Goal: Find specific fact: Find specific fact

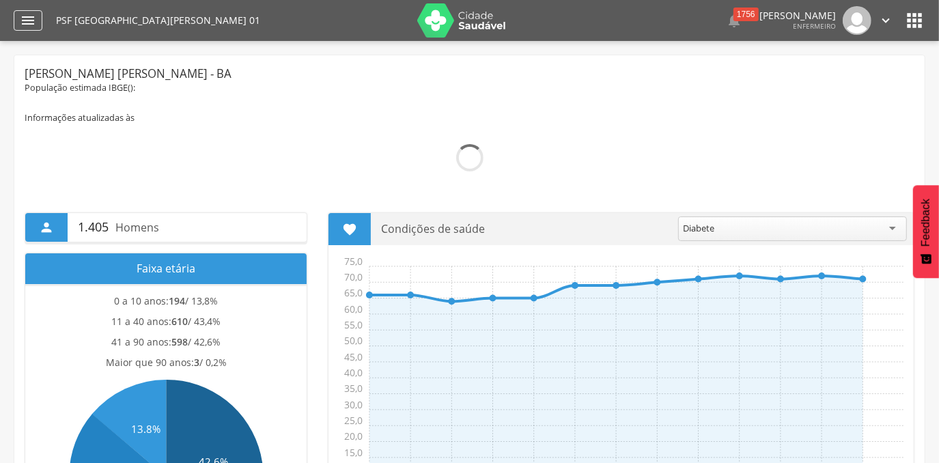
click at [38, 22] on div "" at bounding box center [28, 20] width 29 height 20
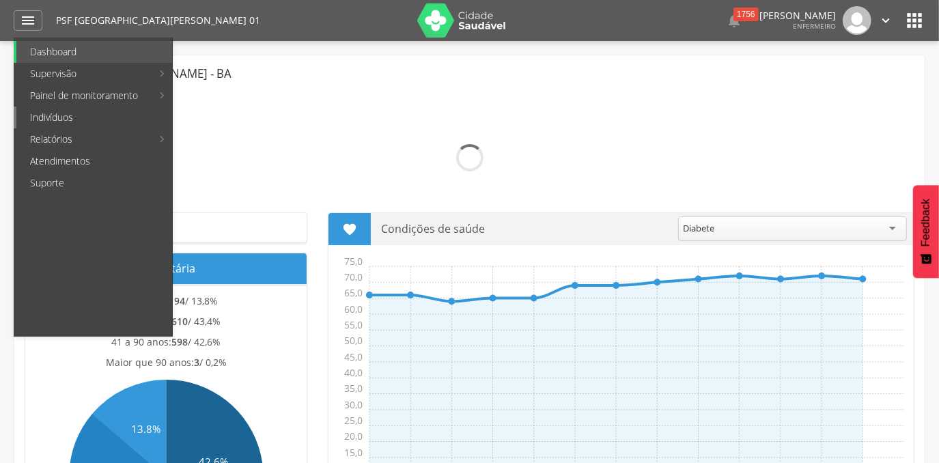
click at [61, 117] on link "Indivíduos" at bounding box center [94, 118] width 156 height 22
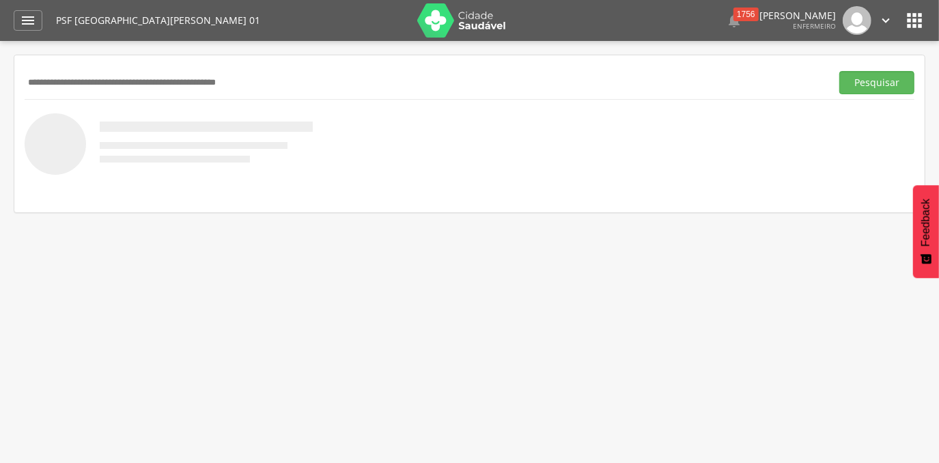
click at [186, 80] on input "text" at bounding box center [425, 82] width 801 height 23
paste input "**********"
type input "**********"
click at [839, 71] on button "Pesquisar" at bounding box center [876, 82] width 75 height 23
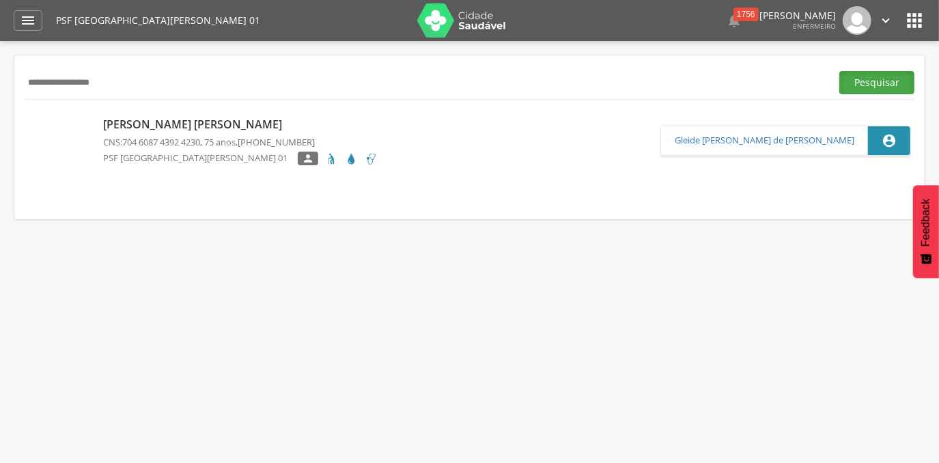
click at [866, 81] on button "Pesquisar" at bounding box center [876, 82] width 75 height 23
click at [176, 124] on p "Lindaura Pereira Sena" at bounding box center [240, 125] width 274 height 16
type input "**********"
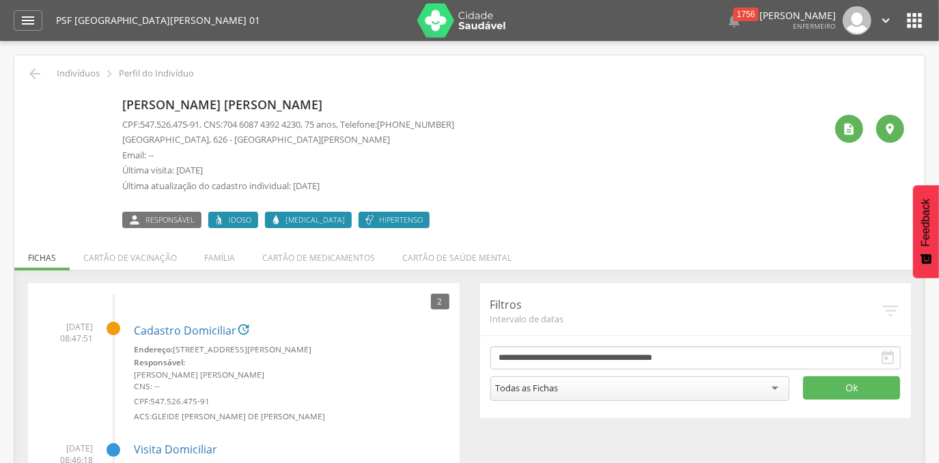
drag, startPoint x: 298, startPoint y: 348, endPoint x: 173, endPoint y: 351, distance: 125.7
click at [173, 351] on small "Endereço: Bela Vista, nº 626, São Lourenço" at bounding box center [291, 349] width 315 height 12
copy small "Bela Vista, nº 626, São Lourenço"
click at [18, 18] on div "" at bounding box center [28, 20] width 29 height 20
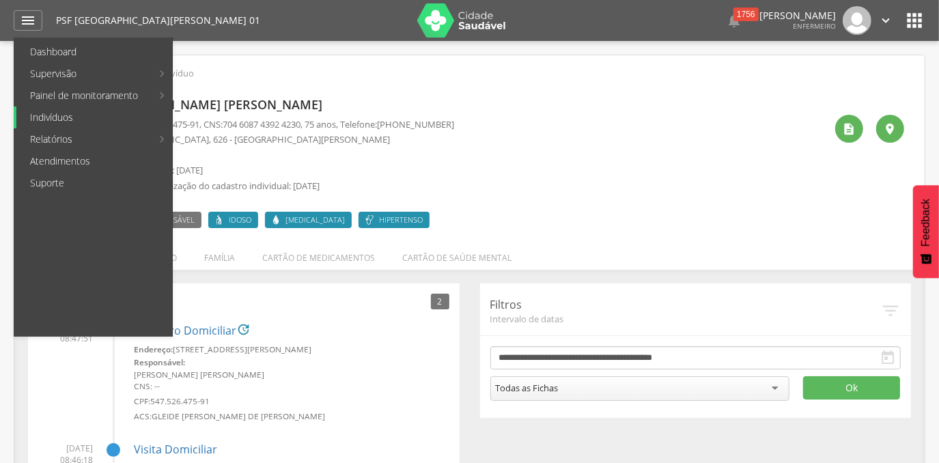
click at [63, 113] on link "Indivíduos" at bounding box center [94, 118] width 156 height 22
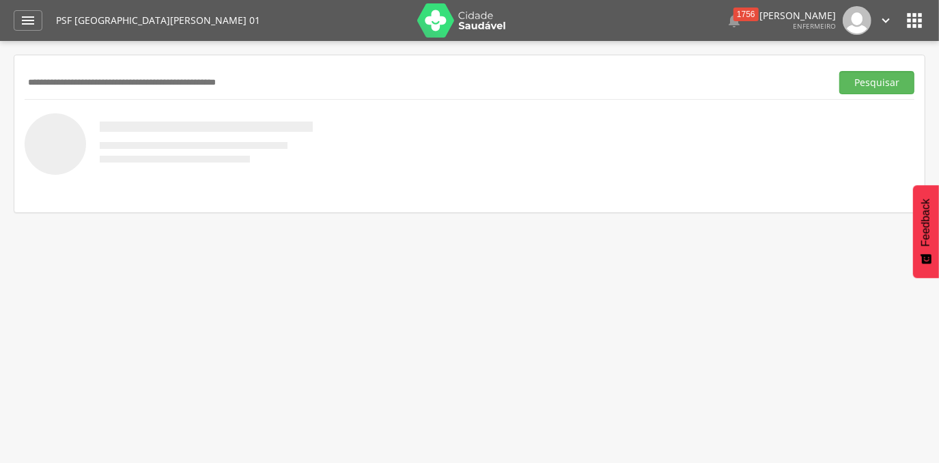
click at [87, 85] on input "text" at bounding box center [425, 82] width 801 height 23
click at [839, 71] on button "Pesquisar" at bounding box center [876, 82] width 75 height 23
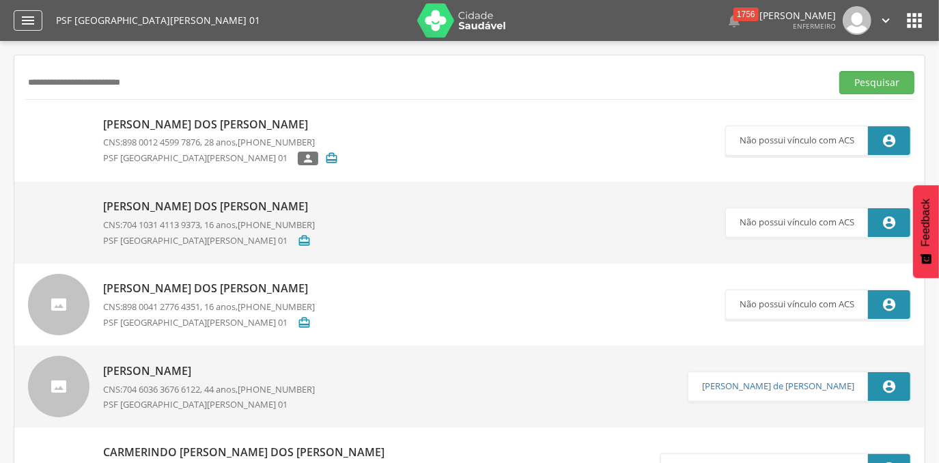
click at [29, 22] on icon "" at bounding box center [28, 20] width 16 height 16
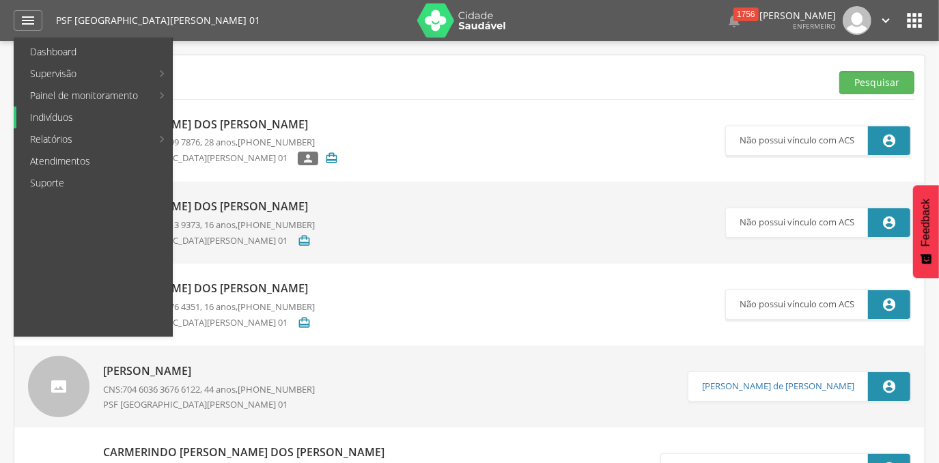
click at [45, 120] on link "Indivíduos" at bounding box center [94, 118] width 156 height 22
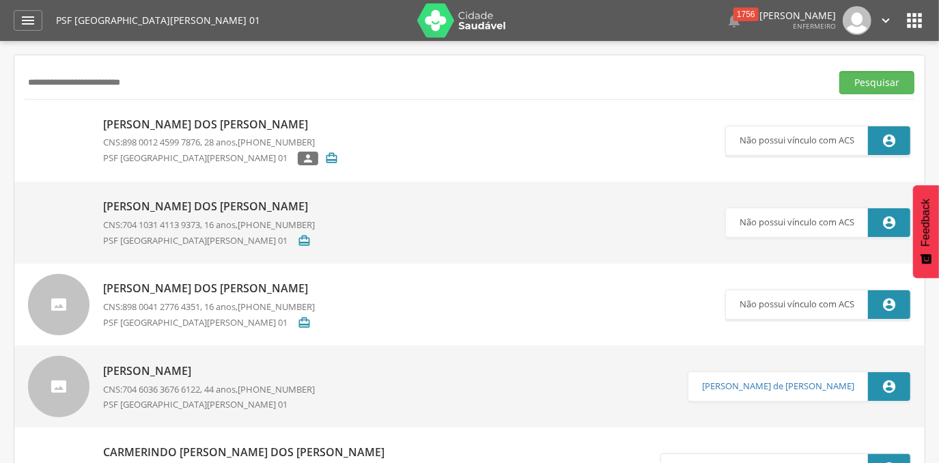
drag, startPoint x: 173, startPoint y: 82, endPoint x: 24, endPoint y: 77, distance: 148.9
click at [25, 77] on input "**********" at bounding box center [425, 82] width 801 height 23
paste input "text"
click at [839, 71] on button "Pesquisar" at bounding box center [876, 82] width 75 height 23
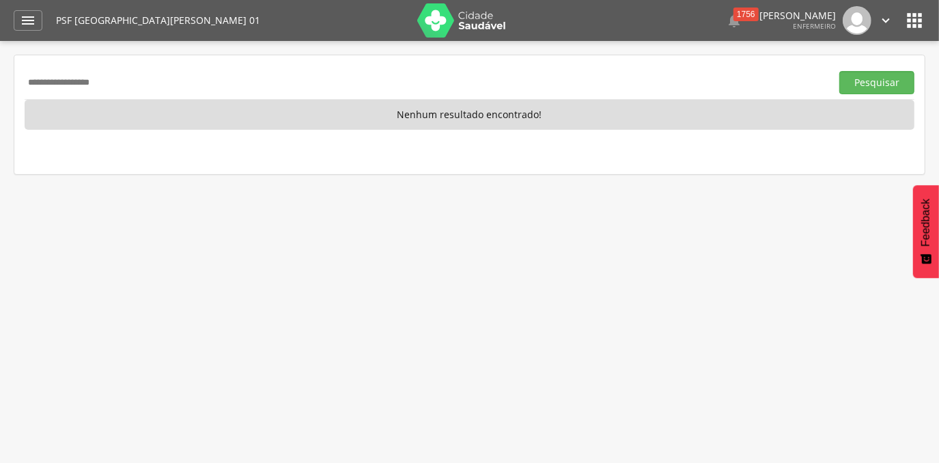
drag, startPoint x: 78, startPoint y: 83, endPoint x: 12, endPoint y: 72, distance: 66.4
click at [18, 75] on div "**********" at bounding box center [469, 114] width 910 height 119
type input "**********"
click at [839, 71] on button "Pesquisar" at bounding box center [876, 82] width 75 height 23
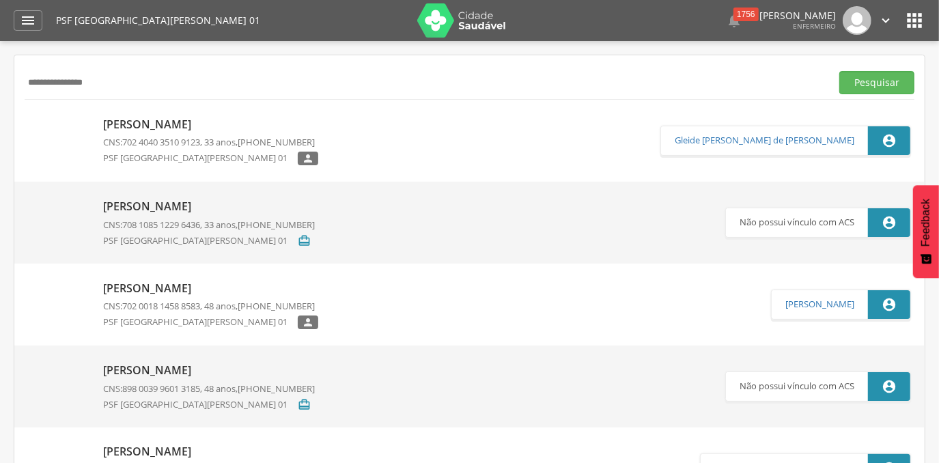
click at [171, 123] on p "Luan Silva Souza" at bounding box center [210, 125] width 215 height 16
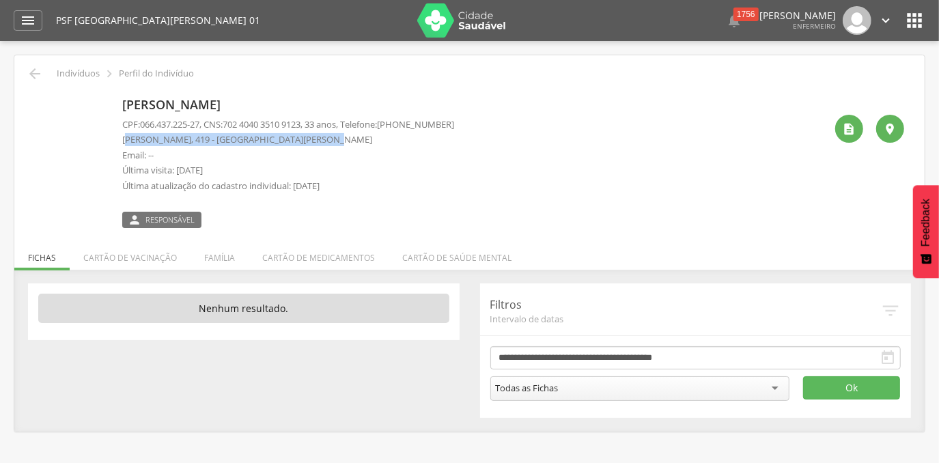
drag, startPoint x: 322, startPoint y: 141, endPoint x: 122, endPoint y: 139, distance: 200.1
click at [124, 139] on p "Teodolino Pereira Pardinho, 419 - São Lourenço" at bounding box center [288, 139] width 332 height 13
click at [122, 139] on p "Teodolino Pereira Pardinho, 419 - São Lourenço" at bounding box center [288, 139] width 332 height 13
click at [121, 139] on div "Luan Silva Souza CPF: 066.437.225-27 , CNS: 702 4040 3510 9123 , 33 anos, Telef…" at bounding box center [469, 160] width 869 height 136
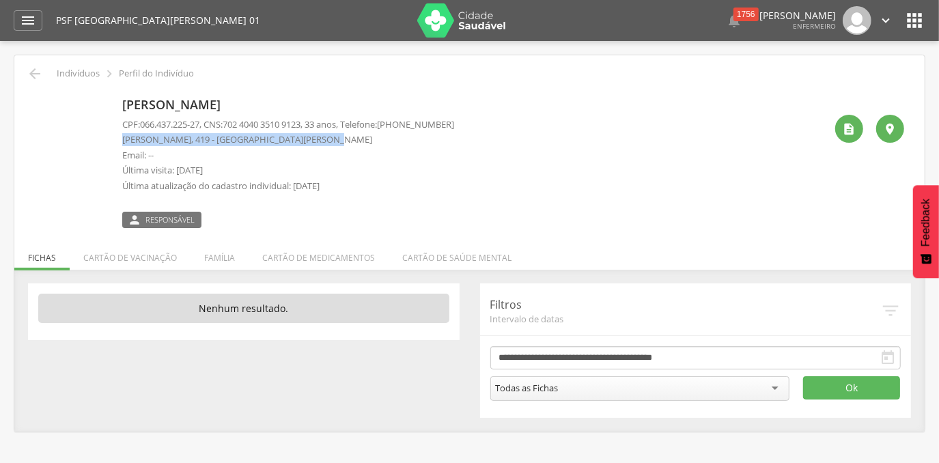
copy p "Teodolino Pereira Pardinho, 419 - São Lourenço"
drag, startPoint x: 318, startPoint y: 123, endPoint x: 231, endPoint y: 124, distance: 86.7
click at [231, 124] on p "CPF: 066.437.225-27 , CNS: 702 4040 3510 9123 , 33 anos, Telefone: (73) 99999-9…" at bounding box center [288, 124] width 332 height 13
copy p "702 4040 3510 9123 ,"
click at [29, 25] on icon "" at bounding box center [28, 20] width 16 height 16
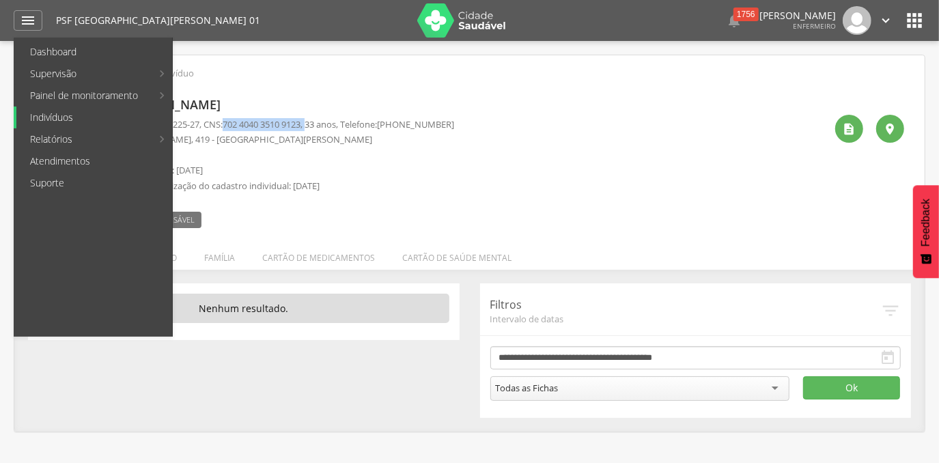
click at [47, 119] on link "Indivíduos" at bounding box center [94, 118] width 156 height 22
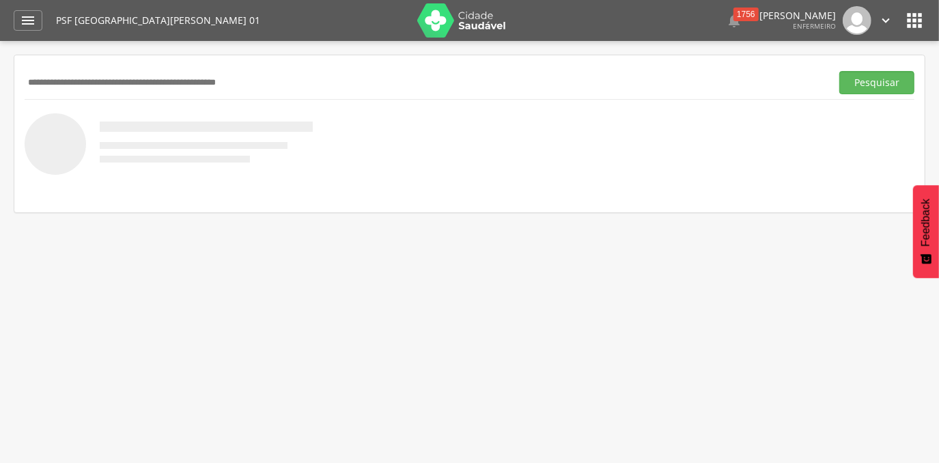
click at [176, 90] on input "text" at bounding box center [425, 82] width 801 height 23
click at [178, 81] on input "text" at bounding box center [425, 82] width 801 height 23
paste input "**********"
type input "**********"
click at [839, 71] on button "Pesquisar" at bounding box center [876, 82] width 75 height 23
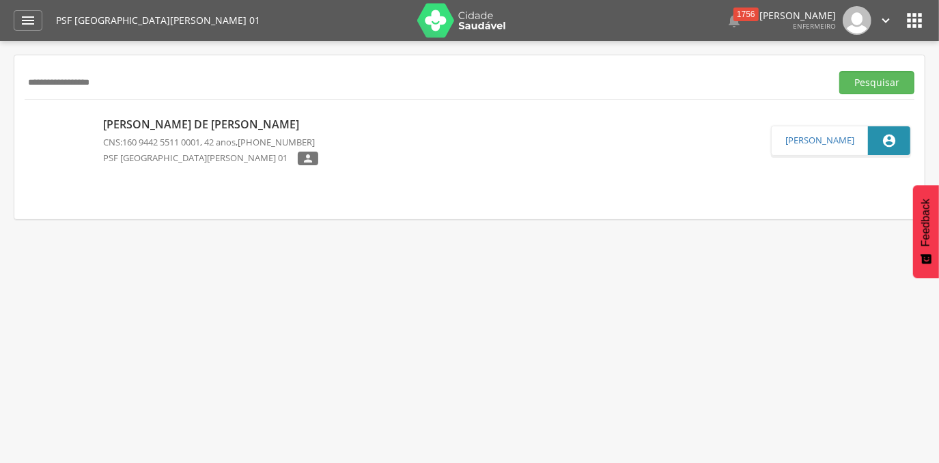
click at [223, 122] on p "Evaneide Rocha de Jesus" at bounding box center [210, 125] width 215 height 16
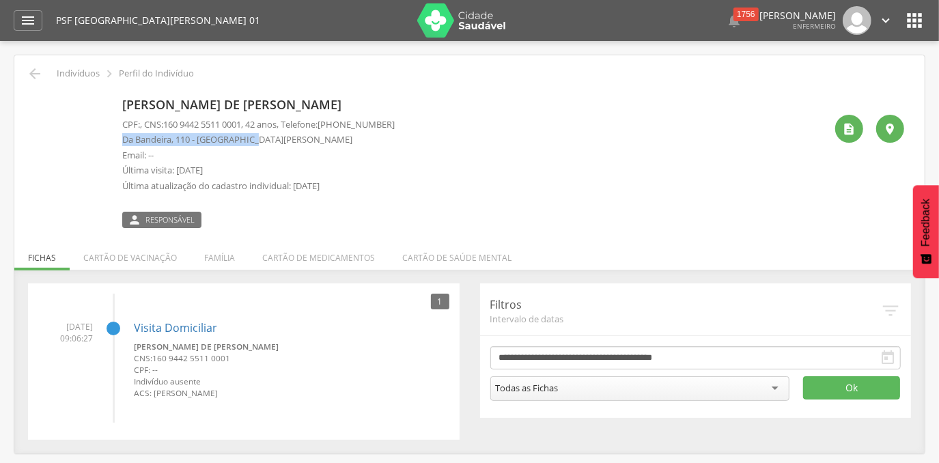
drag, startPoint x: 264, startPoint y: 139, endPoint x: 116, endPoint y: 139, distance: 147.5
click at [116, 139] on div "Evaneide Rocha de Jesus CPF: , CNS: 160 9442 5511 0001 , 42 anos, Telefone: (73…" at bounding box center [469, 160] width 869 height 136
copy p "Da Bandeira, 110 - São Lourenço"
drag, startPoint x: 249, startPoint y: 122, endPoint x: 169, endPoint y: 119, distance: 79.9
click at [169, 119] on span "160 9442 5511 0001" at bounding box center [202, 124] width 78 height 12
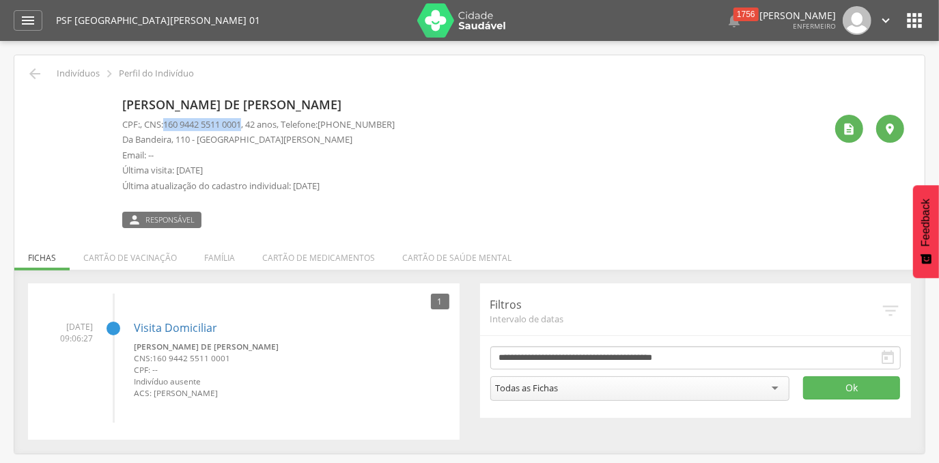
copy span "160 9442 5511 0001"
click at [31, 20] on icon "" at bounding box center [28, 20] width 16 height 16
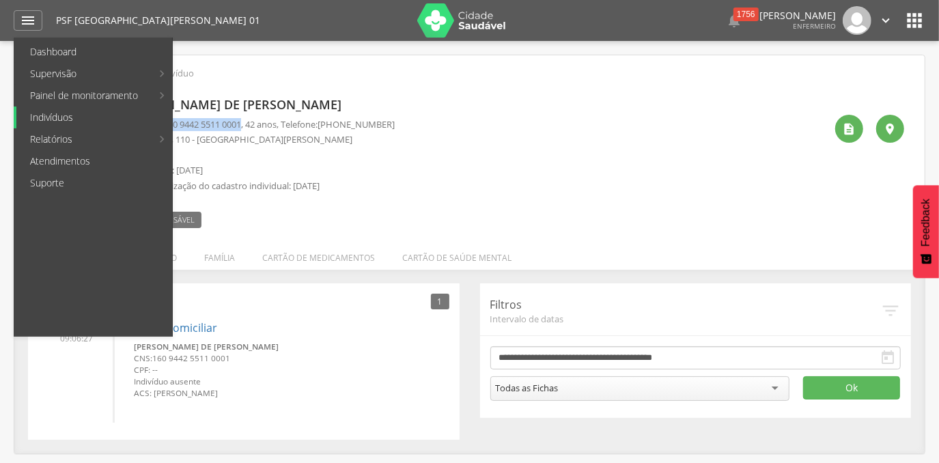
click at [40, 117] on link "Indivíduos" at bounding box center [94, 118] width 156 height 22
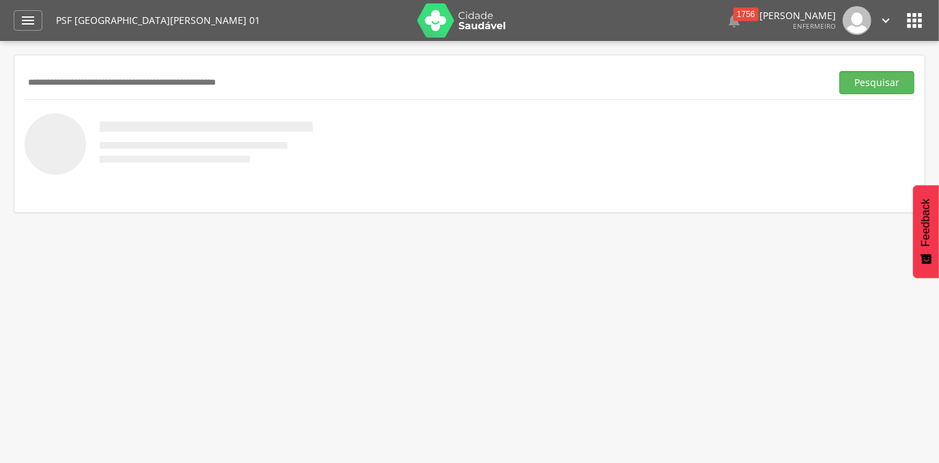
click at [160, 81] on input "text" at bounding box center [425, 82] width 801 height 23
paste input "**********"
type input "**********"
click at [839, 71] on button "Pesquisar" at bounding box center [876, 82] width 75 height 23
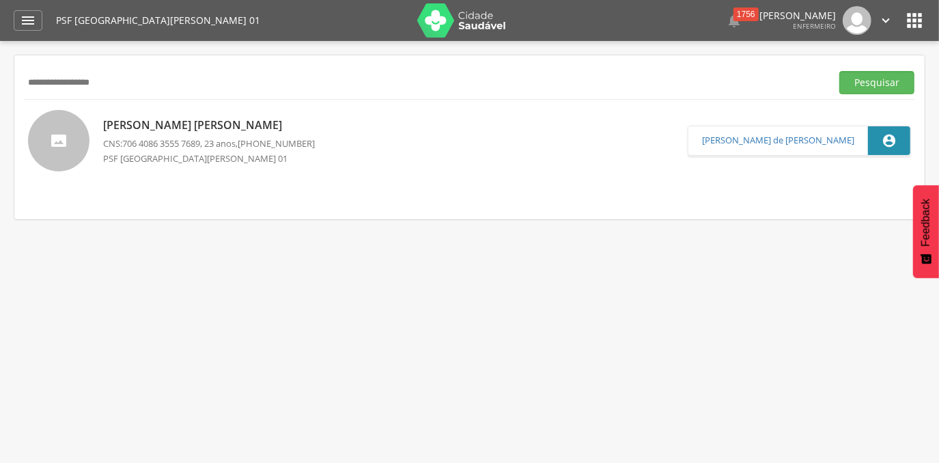
click at [188, 122] on p "Rick Ronald Santos Rocha" at bounding box center [209, 125] width 212 height 16
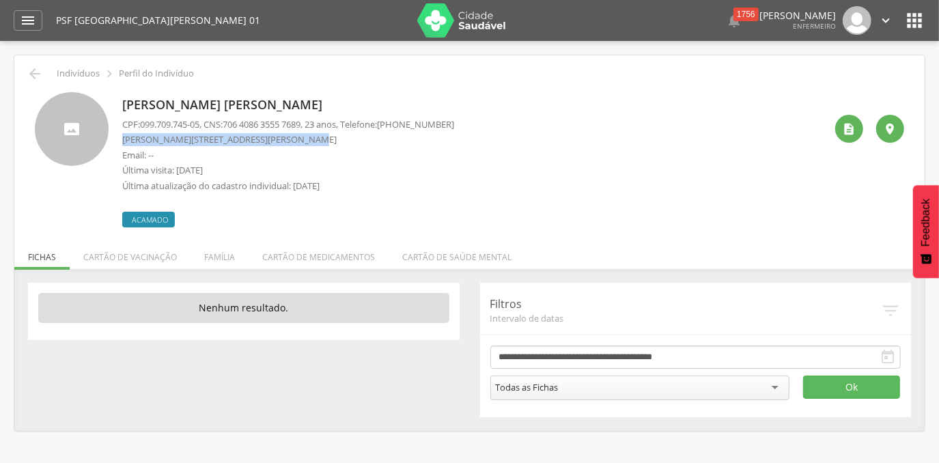
drag, startPoint x: 290, startPoint y: 143, endPoint x: 122, endPoint y: 139, distance: 168.0
click at [122, 139] on p "Italo Aurelio, 282 Casa B - São Lourenço" at bounding box center [288, 139] width 332 height 13
copy p "Italo Aurelio, 282 Casa B - São Lourenço"
click at [20, 12] on icon "" at bounding box center [28, 20] width 16 height 16
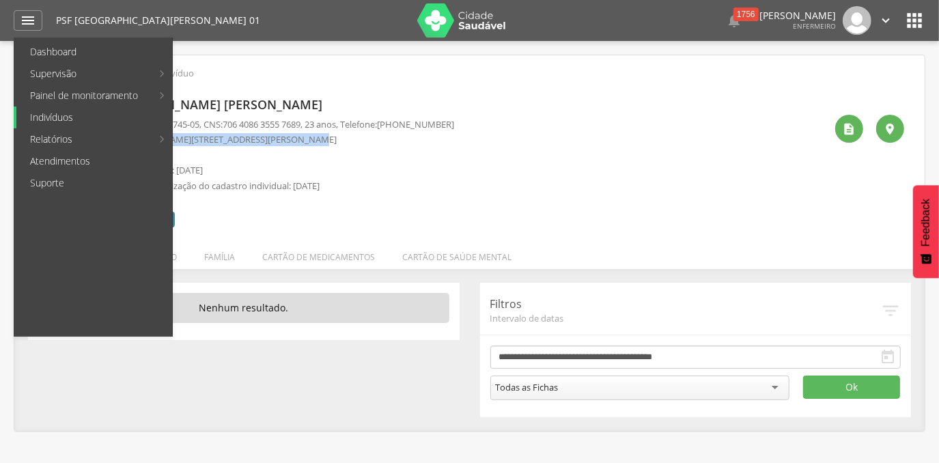
click at [58, 115] on link "Indivíduos" at bounding box center [94, 118] width 156 height 22
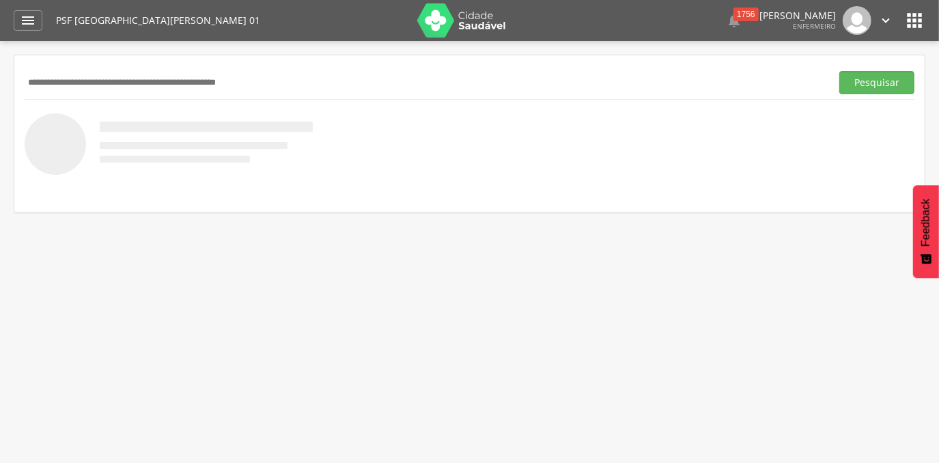
click at [143, 85] on input "text" at bounding box center [425, 82] width 801 height 23
paste input "**********"
type input "**********"
click at [839, 71] on button "Pesquisar" at bounding box center [876, 82] width 75 height 23
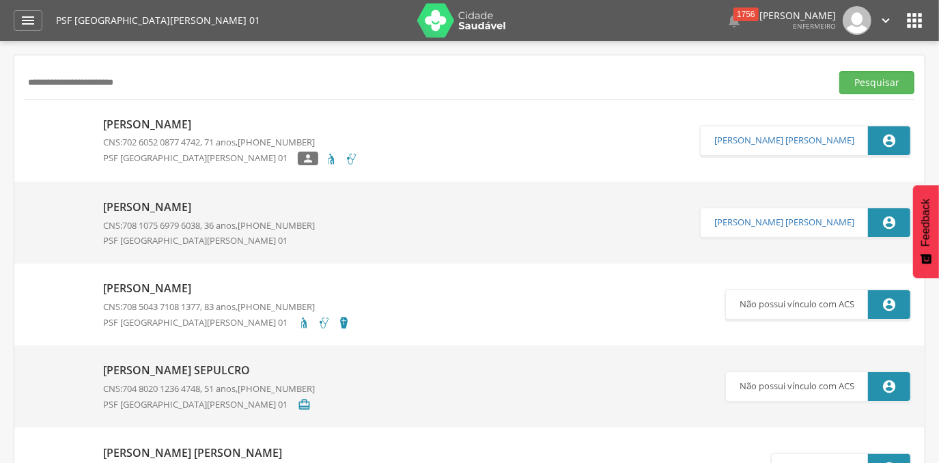
click at [239, 208] on p "Tiago Martins Mangueira" at bounding box center [209, 207] width 212 height 16
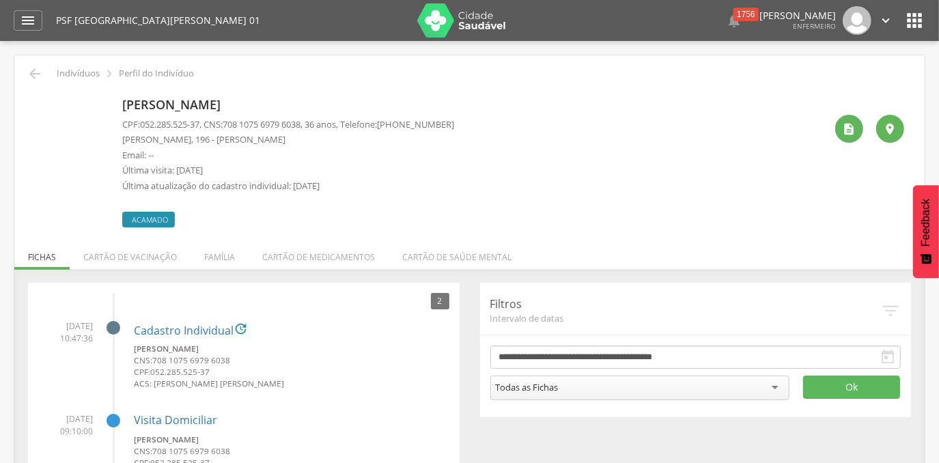
drag, startPoint x: 300, startPoint y: 140, endPoint x: 120, endPoint y: 134, distance: 180.3
click at [120, 134] on div "Tiago Martins Mangueira CPF: 052.285.525-37 , CNS: 708 1075 6979 6038 , 36 anos…" at bounding box center [469, 159] width 869 height 135
copy p "Inácio Soares de Pádua, 196 - Vila Vargas"
click at [29, 17] on icon "" at bounding box center [28, 20] width 16 height 16
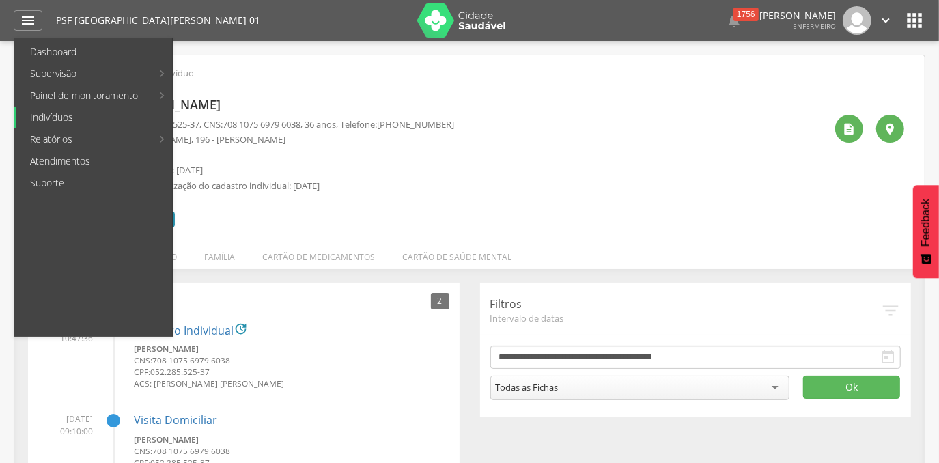
click at [49, 110] on link "Indivíduos" at bounding box center [94, 118] width 156 height 22
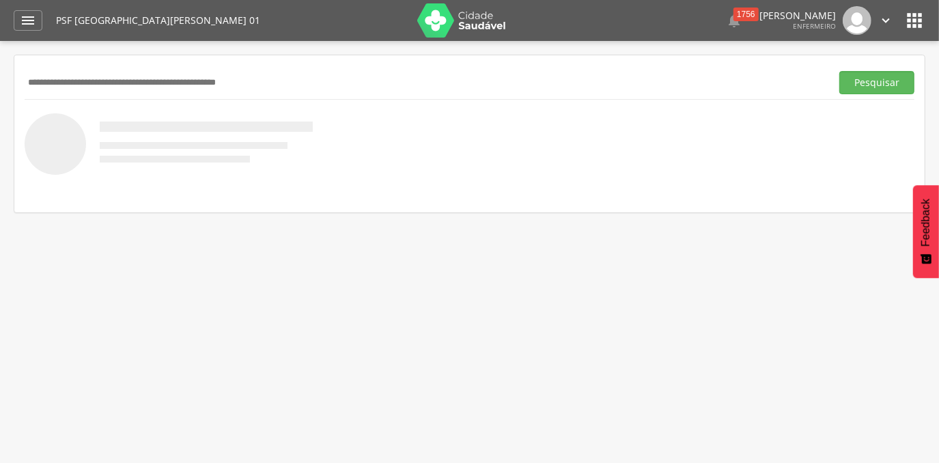
click at [253, 85] on input "text" at bounding box center [425, 82] width 801 height 23
paste input "**********"
click at [839, 71] on button "Pesquisar" at bounding box center [876, 82] width 75 height 23
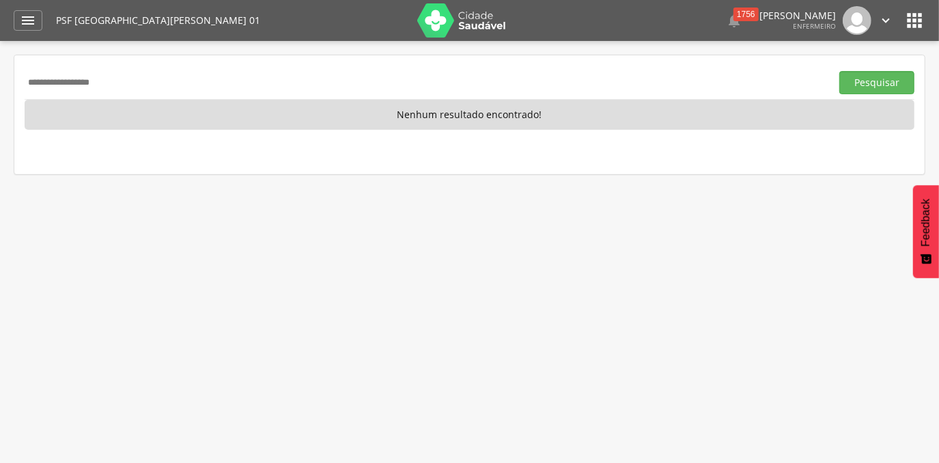
drag, startPoint x: 98, startPoint y: 100, endPoint x: 14, endPoint y: 81, distance: 86.3
click at [16, 81] on div "**********" at bounding box center [469, 114] width 910 height 119
paste input "********"
type input "**********"
click at [839, 71] on button "Pesquisar" at bounding box center [876, 82] width 75 height 23
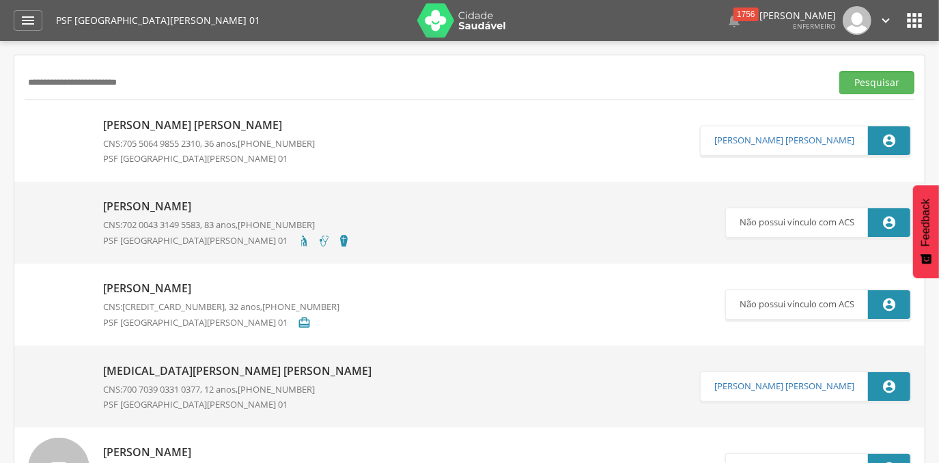
click at [208, 144] on p "CNS: 705 5064 9855 2310 , 36 anos, (33) 99952-1510" at bounding box center [209, 143] width 212 height 13
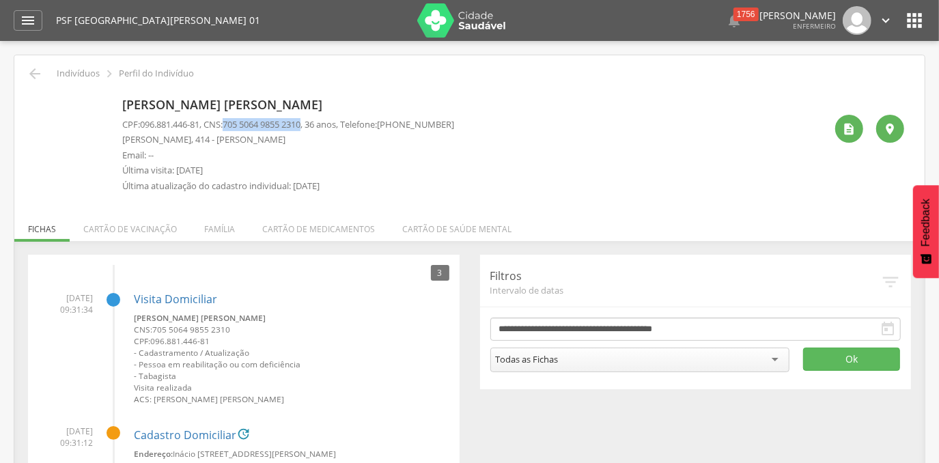
drag, startPoint x: 315, startPoint y: 123, endPoint x: 231, endPoint y: 119, distance: 83.4
click at [231, 119] on p "CPF: 096.881.446-81 , CNS: 705 5064 9855 2310 , 36 anos, Telefone: (33) 99952-1…" at bounding box center [288, 124] width 332 height 13
copy span "705 5064 9855 2310"
drag, startPoint x: 301, startPoint y: 139, endPoint x: 123, endPoint y: 138, distance: 178.2
click at [123, 138] on p "Inácio Soares de Pádua, 414 - Vila Vargas" at bounding box center [288, 139] width 332 height 13
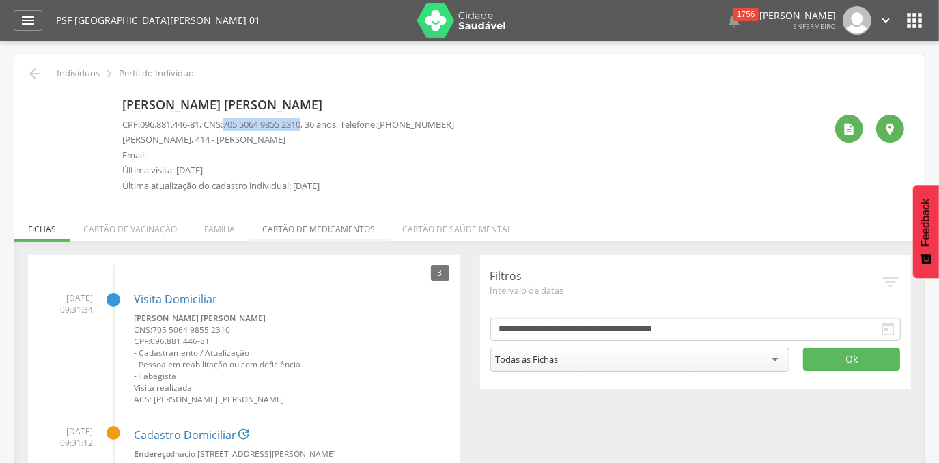
copy p "Inácio Soares de Pádua, 414 - Vila Vargas"
click at [30, 26] on icon "" at bounding box center [28, 20] width 16 height 16
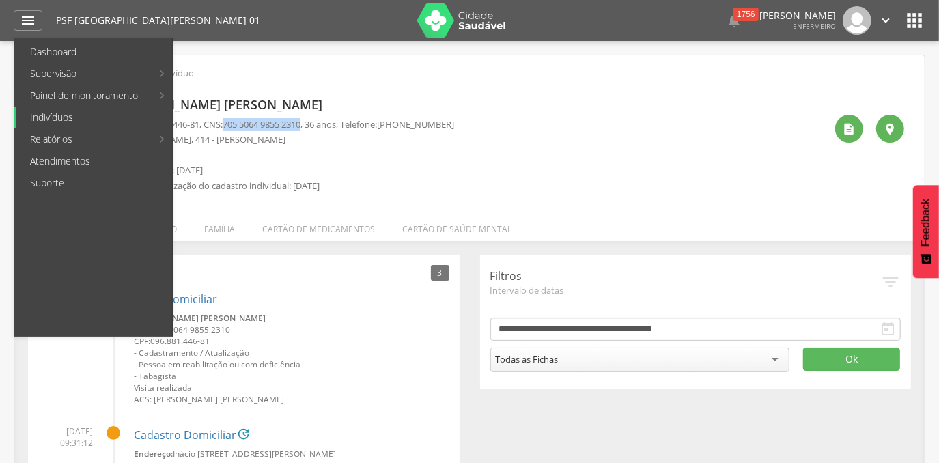
click at [49, 119] on link "Indivíduos" at bounding box center [94, 118] width 156 height 22
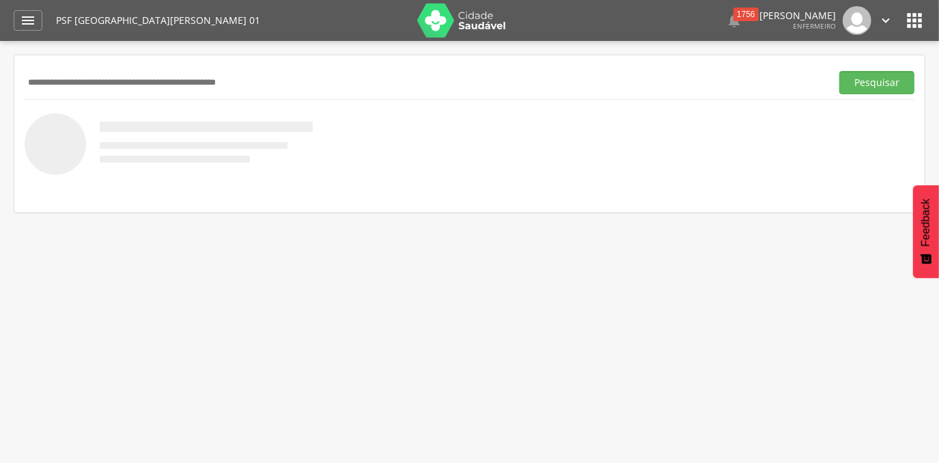
click at [126, 83] on input "text" at bounding box center [425, 82] width 801 height 23
paste input "**********"
type input "**********"
click at [839, 71] on button "Pesquisar" at bounding box center [876, 82] width 75 height 23
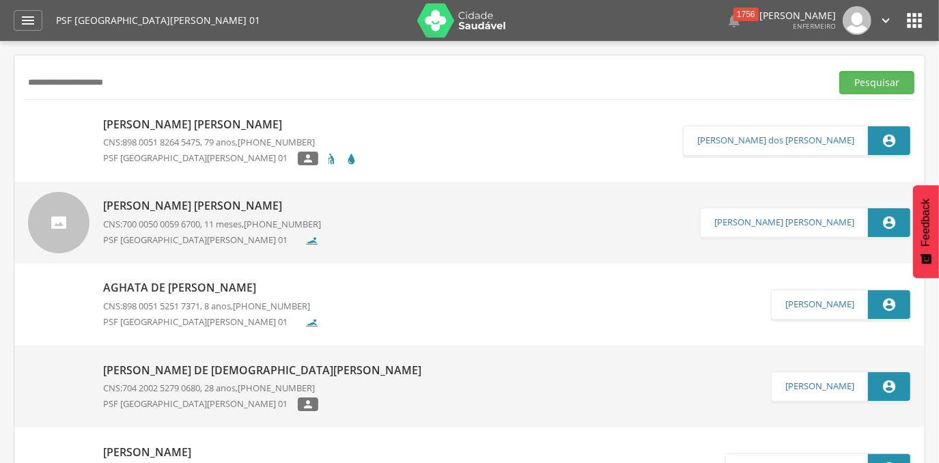
click at [180, 119] on p "Benicio Tomaz de Souza" at bounding box center [230, 125] width 255 height 16
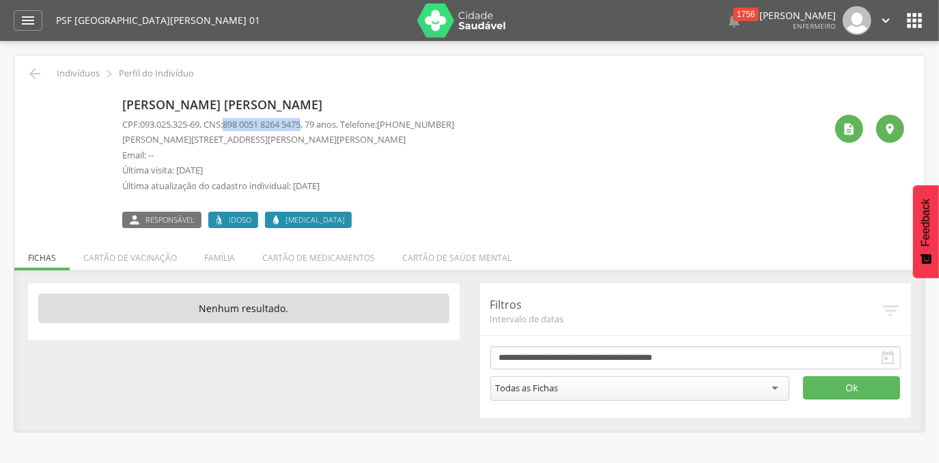
drag, startPoint x: 313, startPoint y: 122, endPoint x: 233, endPoint y: 120, distance: 79.9
click at [233, 120] on span "898 0051 8264 5475" at bounding box center [262, 124] width 78 height 12
copy span "898 0051 8264 5475"
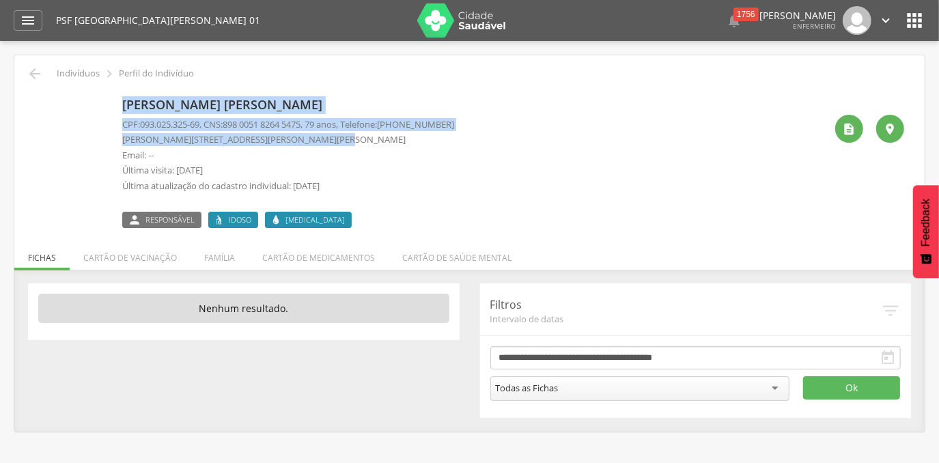
drag, startPoint x: 314, startPoint y: 143, endPoint x: 115, endPoint y: 143, distance: 199.4
click at [115, 143] on div "Benicio Tomaz de Souza CPF: 093.025.325-69 , CNS: 898 0051 8264 5475 , 79 anos,…" at bounding box center [469, 160] width 869 height 136
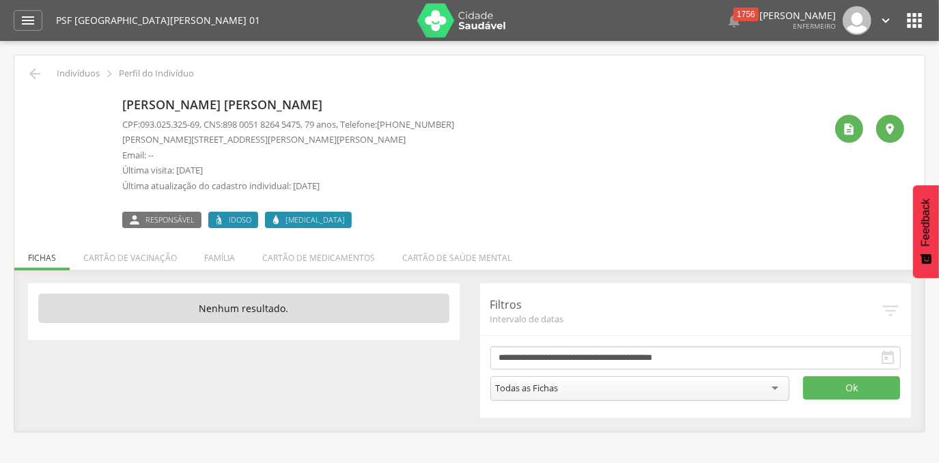
drag, startPoint x: 319, startPoint y: 152, endPoint x: 408, endPoint y: 135, distance: 90.3
click at [323, 154] on p "Email: --" at bounding box center [288, 155] width 332 height 13
drag, startPoint x: 313, startPoint y: 139, endPoint x: 116, endPoint y: 139, distance: 196.6
click at [116, 139] on div "Benicio Tomaz de Souza CPF: 093.025.325-69 , CNS: 898 0051 8264 5475 , 79 anos,…" at bounding box center [469, 160] width 869 height 136
drag, startPoint x: 313, startPoint y: 123, endPoint x: 231, endPoint y: 122, distance: 81.9
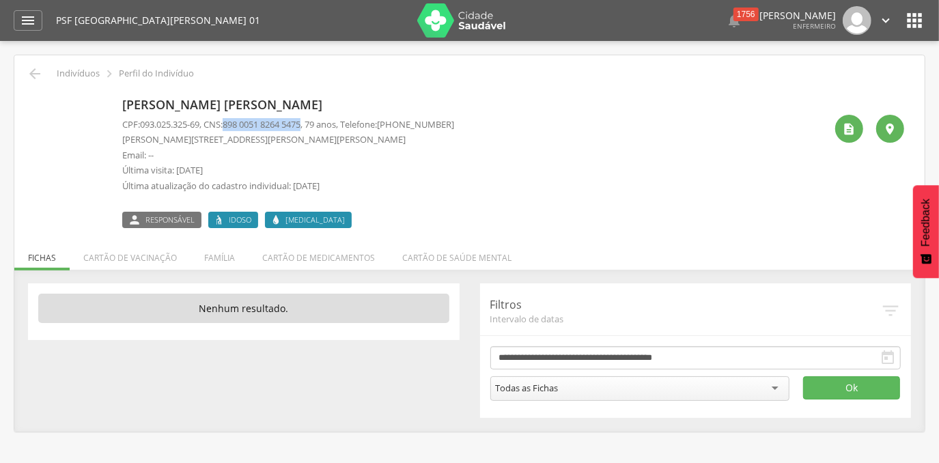
click at [231, 122] on p "CPF: 093.025.325-69 , CNS: 898 0051 8264 5475 , 79 anos, Telefone: (73) 99999-9…" at bounding box center [288, 124] width 332 height 13
click at [38, 19] on div "" at bounding box center [28, 20] width 29 height 20
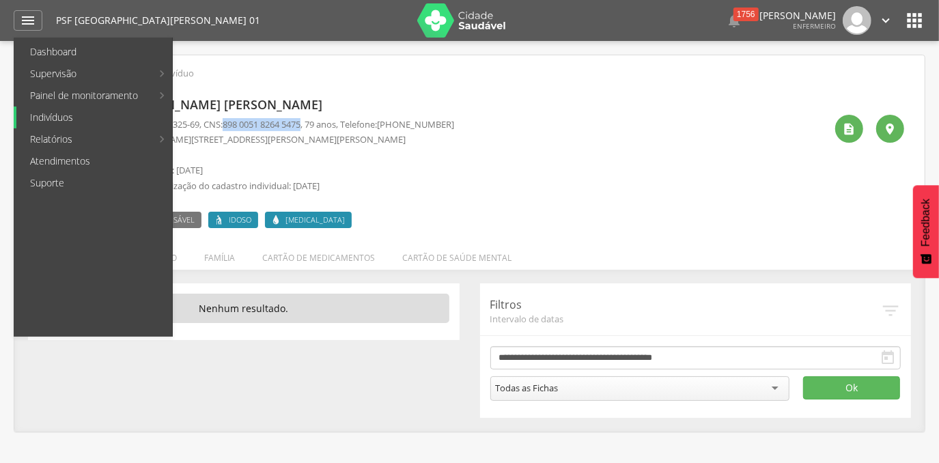
click at [53, 112] on link "Indivíduos" at bounding box center [94, 118] width 156 height 22
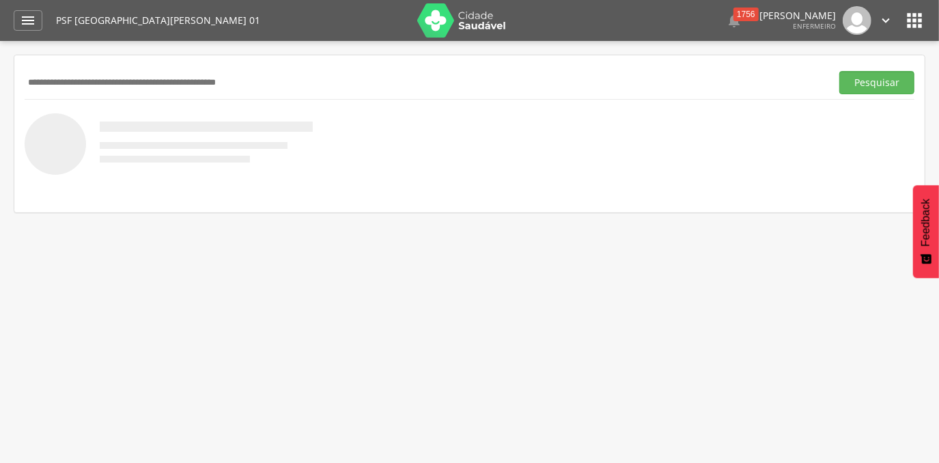
click at [61, 81] on input "text" at bounding box center [425, 82] width 801 height 23
paste input "**********"
type input "**********"
click at [839, 71] on button "Pesquisar" at bounding box center [876, 82] width 75 height 23
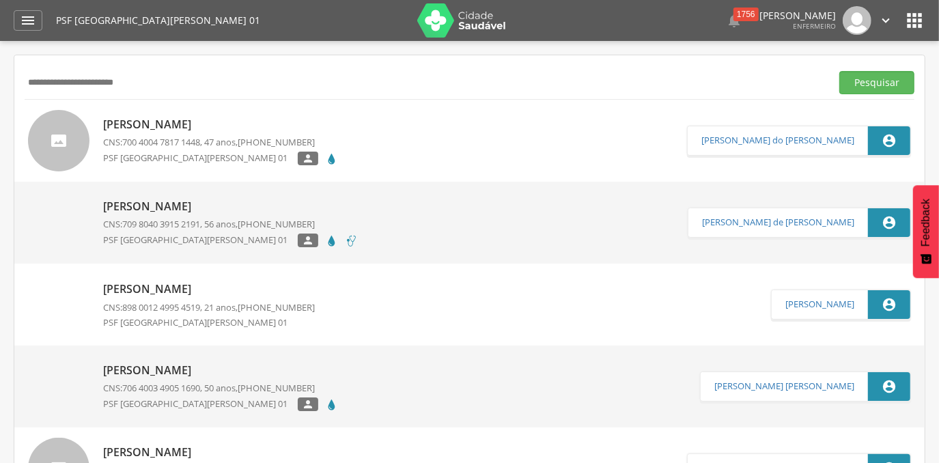
click at [202, 123] on p "Eliete Pereira Guilherme" at bounding box center [220, 125] width 235 height 16
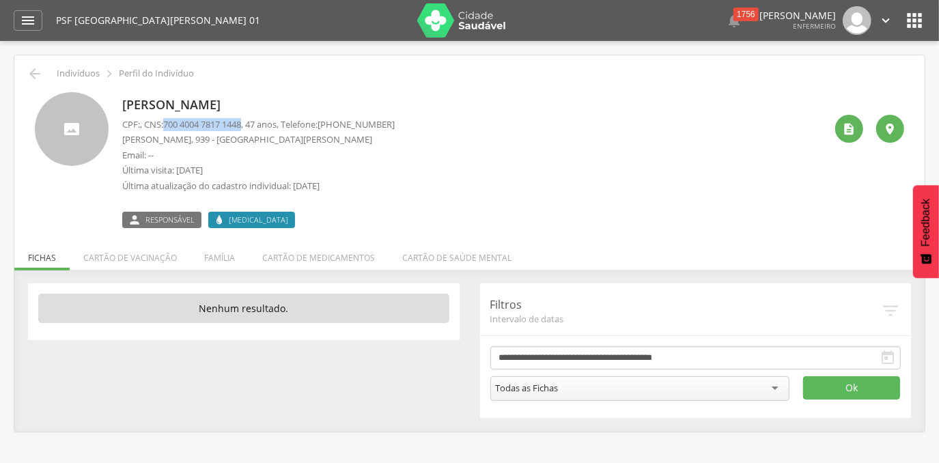
drag, startPoint x: 234, startPoint y: 124, endPoint x: 169, endPoint y: 123, distance: 64.9
click at [169, 123] on span "700 4004 7817 1448" at bounding box center [202, 124] width 78 height 12
drag, startPoint x: 270, startPoint y: 138, endPoint x: 119, endPoint y: 135, distance: 150.9
click at [119, 135] on div "Eliete Pereira Guilherme CPF: , CNS: 700 4004 7817 1448 , 47 anos, Telefone: (7…" at bounding box center [469, 160] width 869 height 136
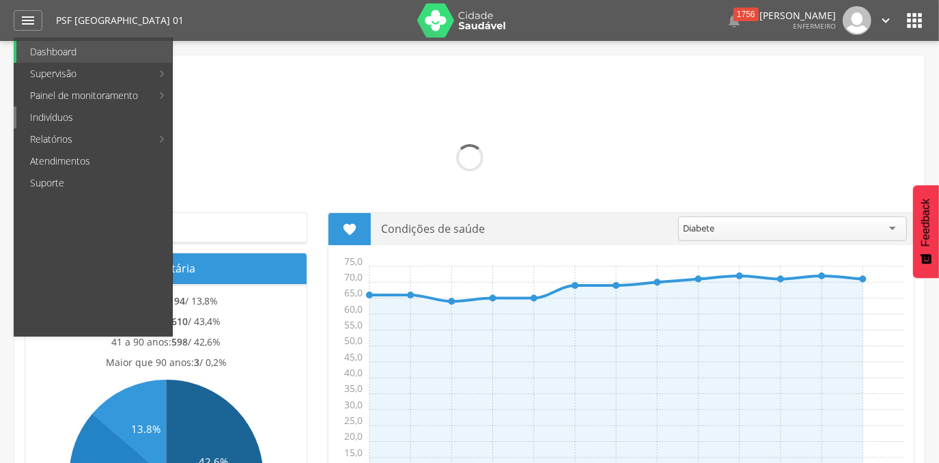
click at [53, 121] on link "Indivíduos" at bounding box center [94, 118] width 156 height 22
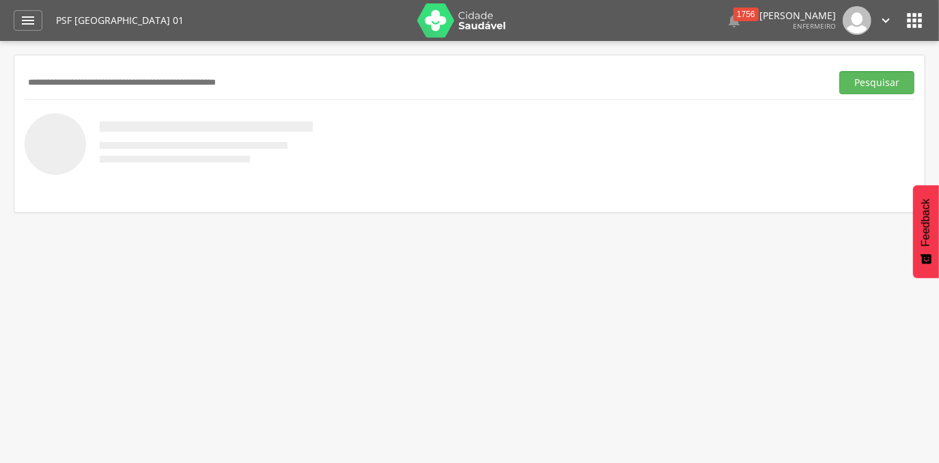
click at [193, 79] on input "text" at bounding box center [425, 82] width 801 height 23
type input "*******"
